Goal: Task Accomplishment & Management: Manage account settings

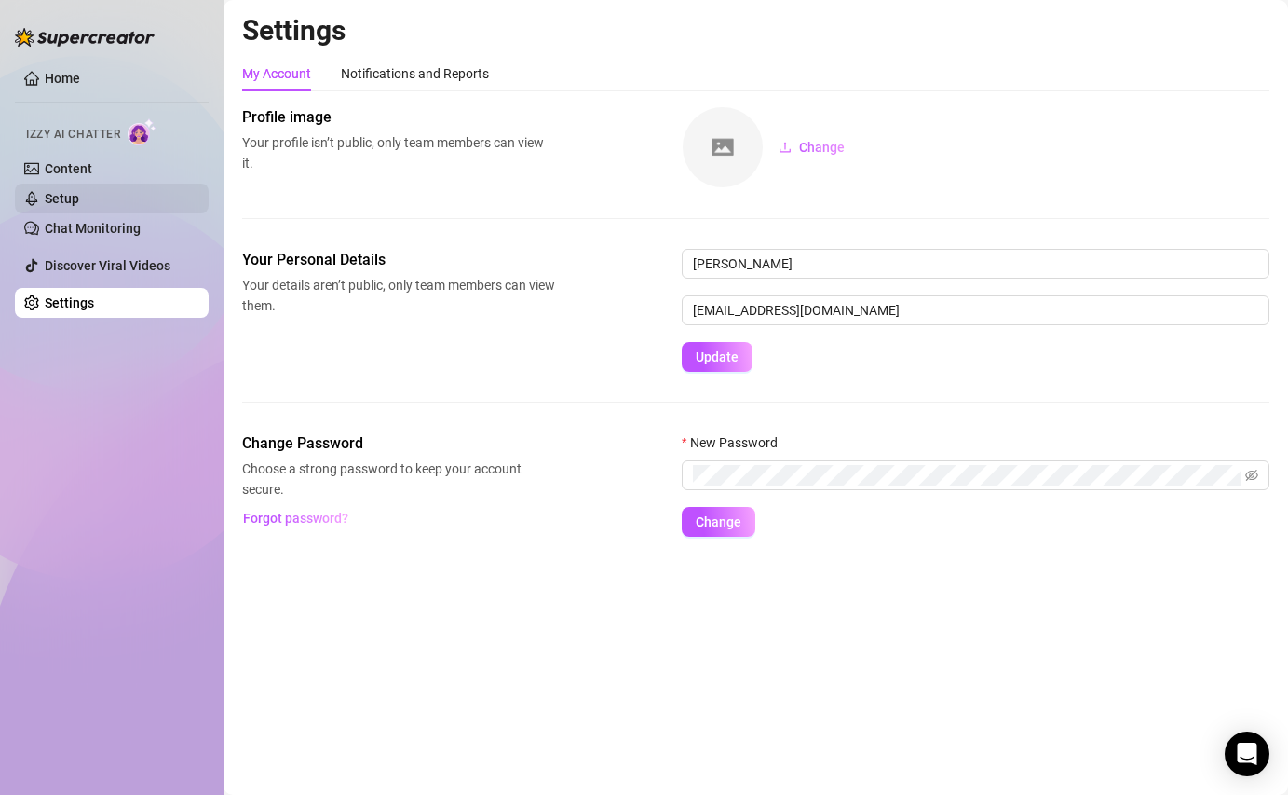
click at [79, 198] on link "Setup" at bounding box center [62, 198] width 34 height 15
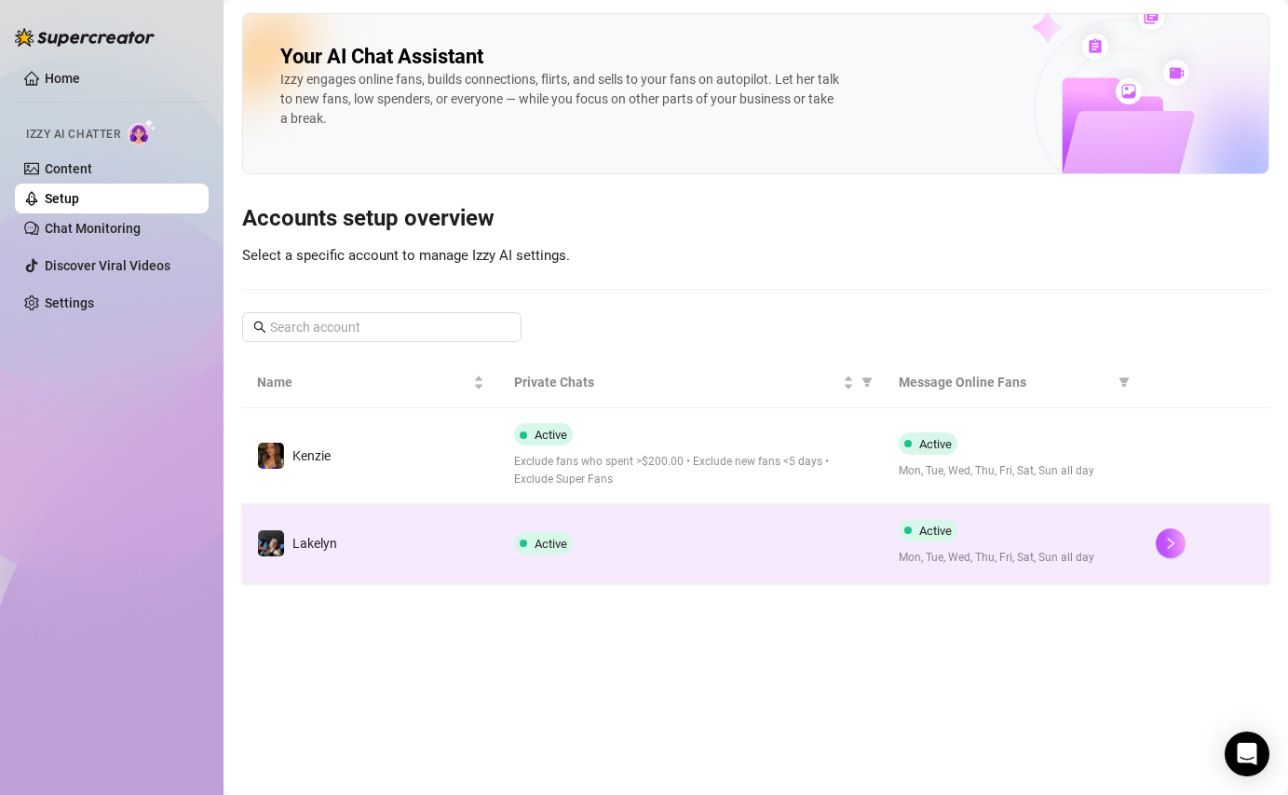
click at [994, 562] on span "Mon, Tue, Wed, Thu, Fri, Sat, Sun all day" at bounding box center [1012, 558] width 227 height 18
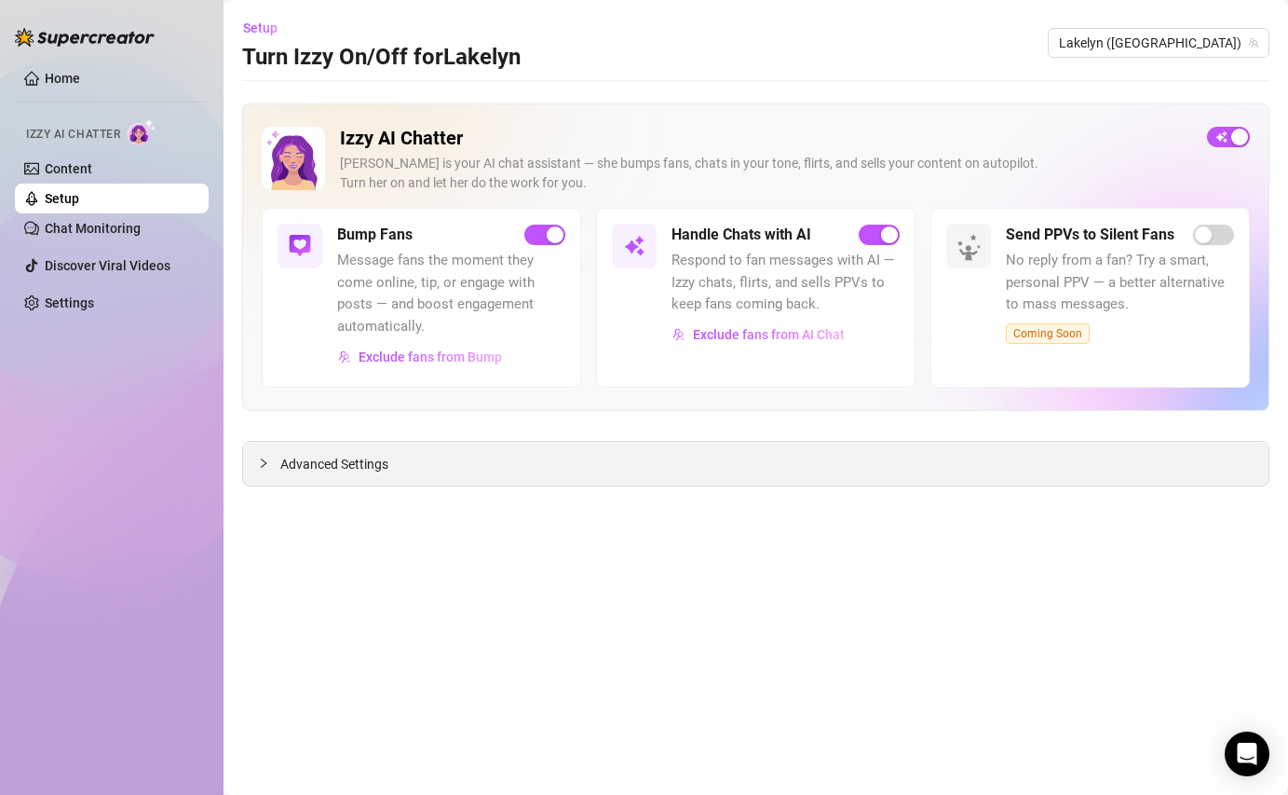
click at [440, 460] on div "Advanced Settings" at bounding box center [756, 464] width 1026 height 44
click at [294, 463] on span "Advanced Settings" at bounding box center [334, 464] width 108 height 20
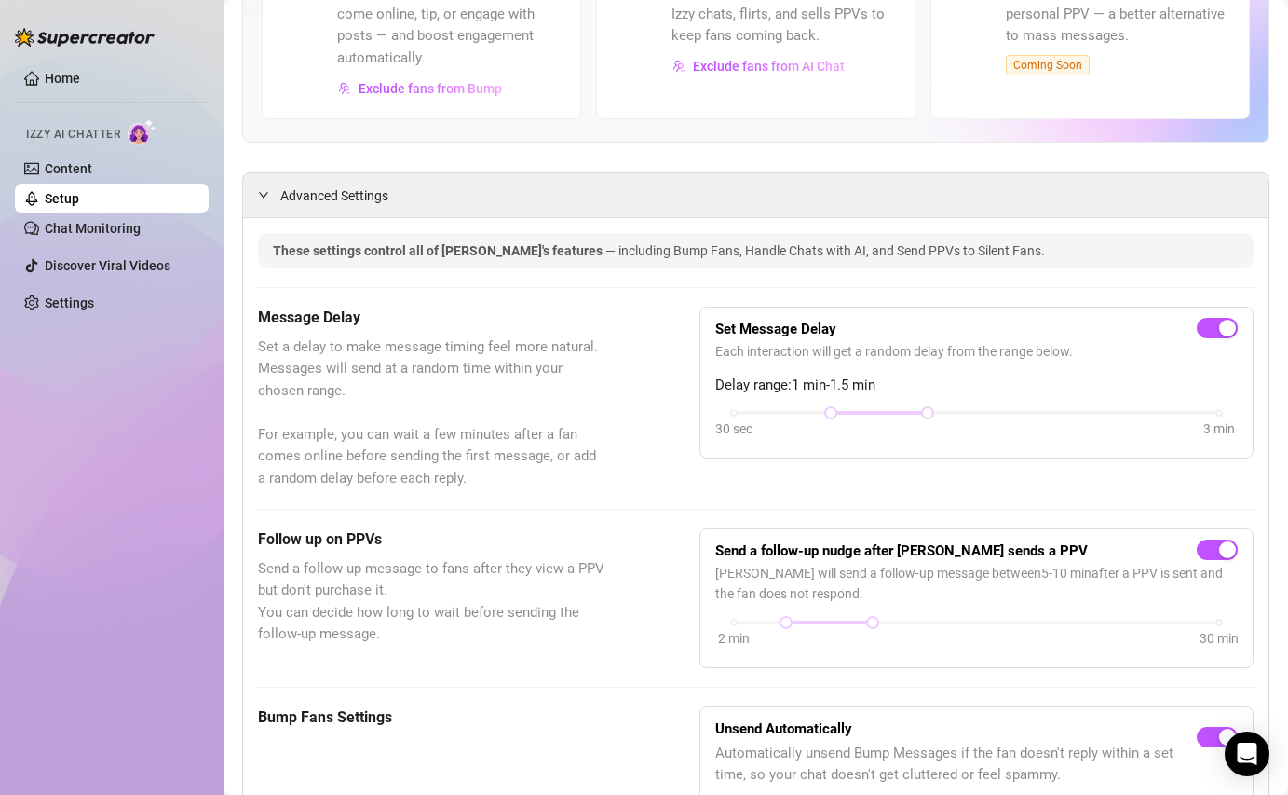
scroll to position [270, 0]
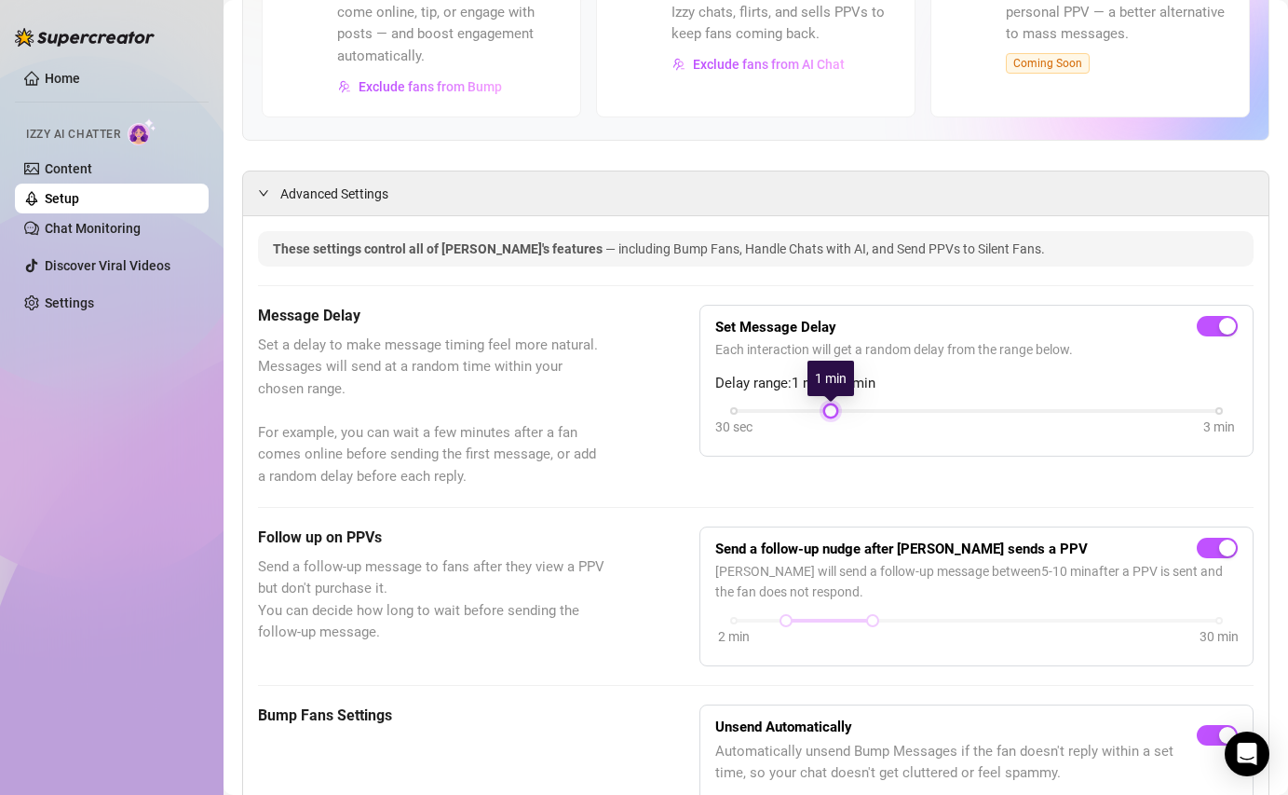
drag, startPoint x: 927, startPoint y: 408, endPoint x: 865, endPoint y: 409, distance: 61.5
click at [865, 409] on div "30 sec 3 min" at bounding box center [976, 408] width 485 height 7
click at [865, 409] on div at bounding box center [976, 411] width 485 height 4
drag, startPoint x: 824, startPoint y: 415, endPoint x: 782, endPoint y: 414, distance: 42.9
click at [782, 414] on div "30 sec 3 min" at bounding box center [976, 422] width 523 height 35
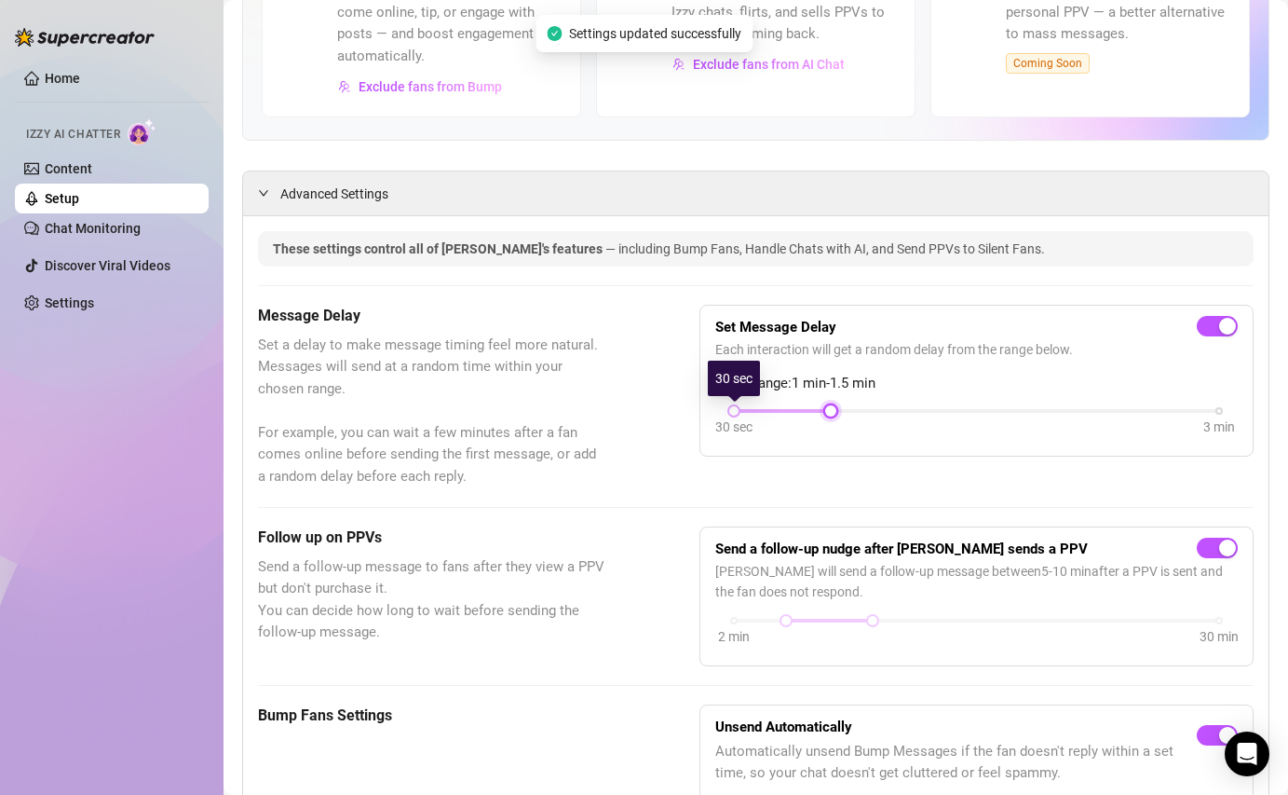
click at [753, 412] on div "30 sec 3 min" at bounding box center [976, 408] width 485 height 7
click at [826, 411] on div at bounding box center [830, 410] width 9 height 9
click at [736, 408] on div at bounding box center [733, 410] width 9 height 9
